Goal: Task Accomplishment & Management: Manage account settings

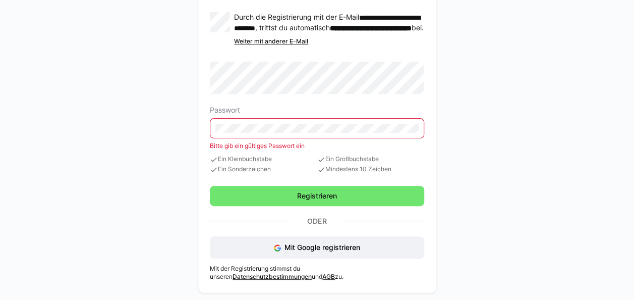
scroll to position [103, 0]
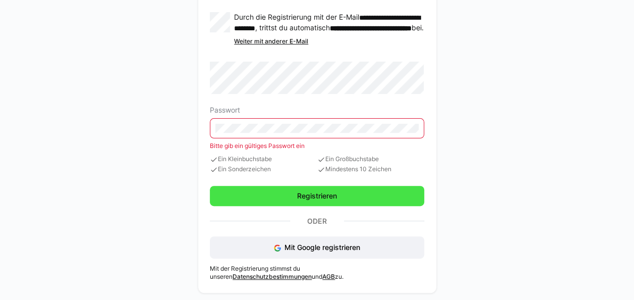
click at [298, 194] on span "Registrieren" at bounding box center [317, 196] width 43 height 10
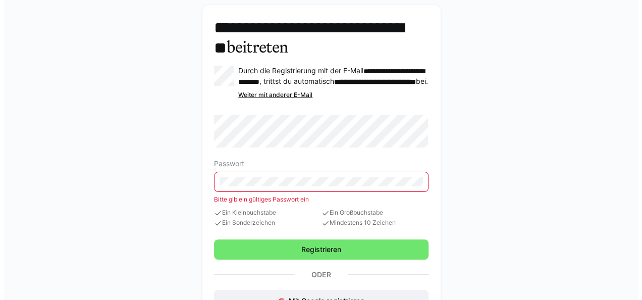
scroll to position [0, 0]
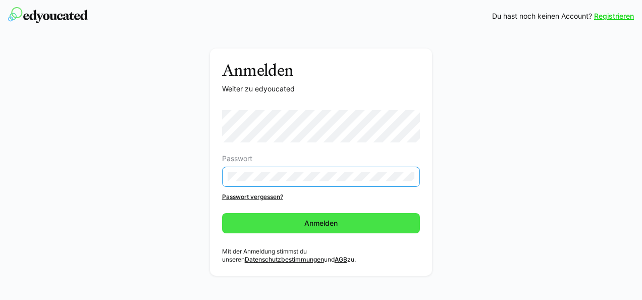
click at [322, 226] on span "Anmelden" at bounding box center [321, 223] width 36 height 10
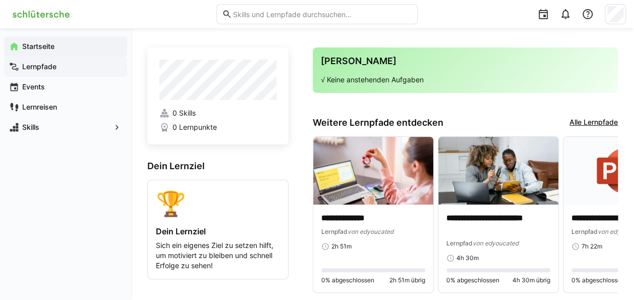
click at [0, 0] on app-navigation-label "Lernpfade" at bounding box center [0, 0] width 0 height 0
click at [0, 0] on app-navigation-label "Events" at bounding box center [0, 0] width 0 height 0
click at [0, 0] on app-navigation-label "Lernreisen" at bounding box center [0, 0] width 0 height 0
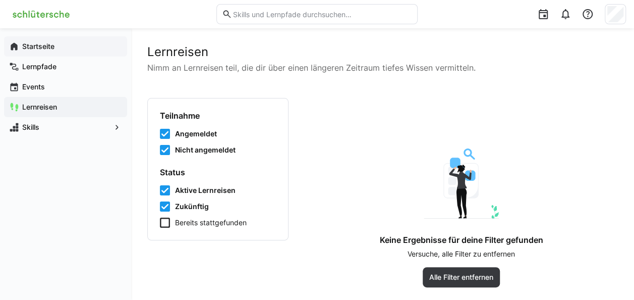
click at [56, 47] on span "Startseite" at bounding box center [71, 46] width 101 height 10
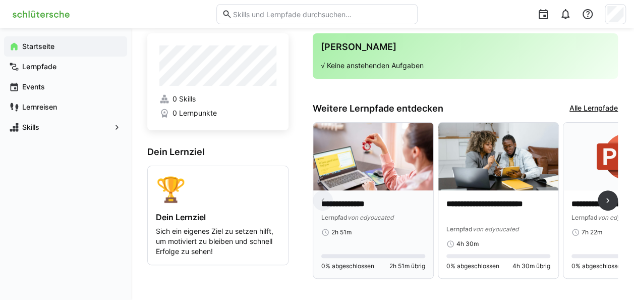
scroll to position [22, 0]
